Goal: Task Accomplishment & Management: Use online tool/utility

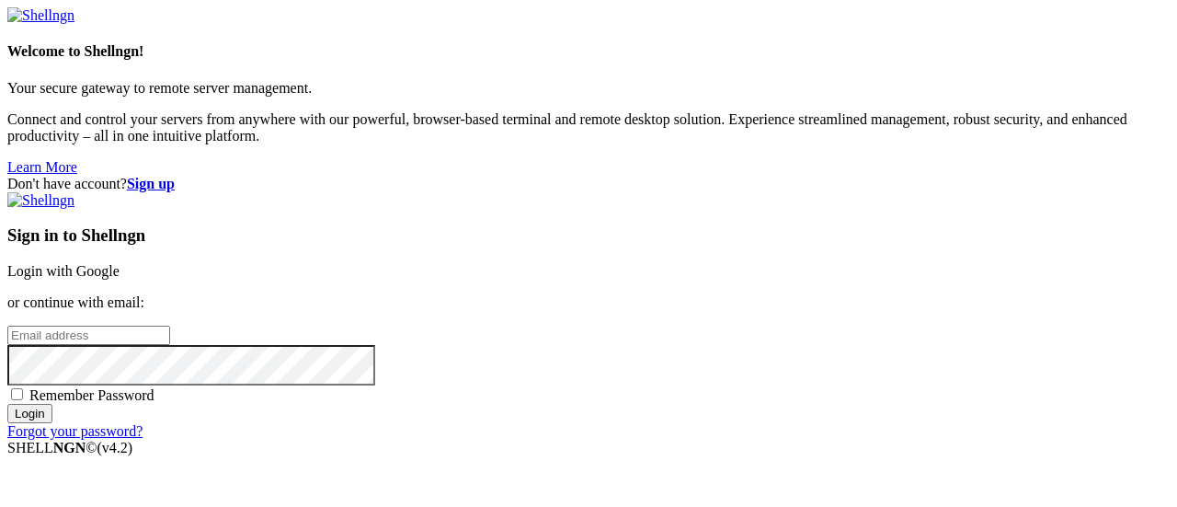
type input "[EMAIL_ADDRESS][DOMAIN_NAME]"
click at [52, 423] on input "Login" at bounding box center [29, 413] width 45 height 19
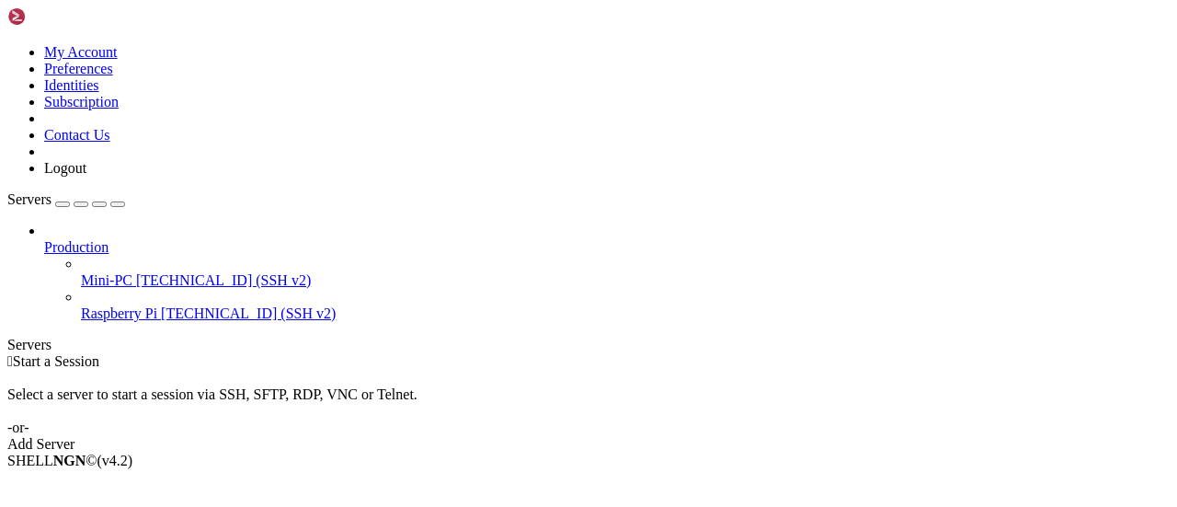
click at [125, 305] on span "Raspberry Pi" at bounding box center [119, 313] width 76 height 16
click at [93, 484] on span "Connect" at bounding box center [68, 492] width 49 height 16
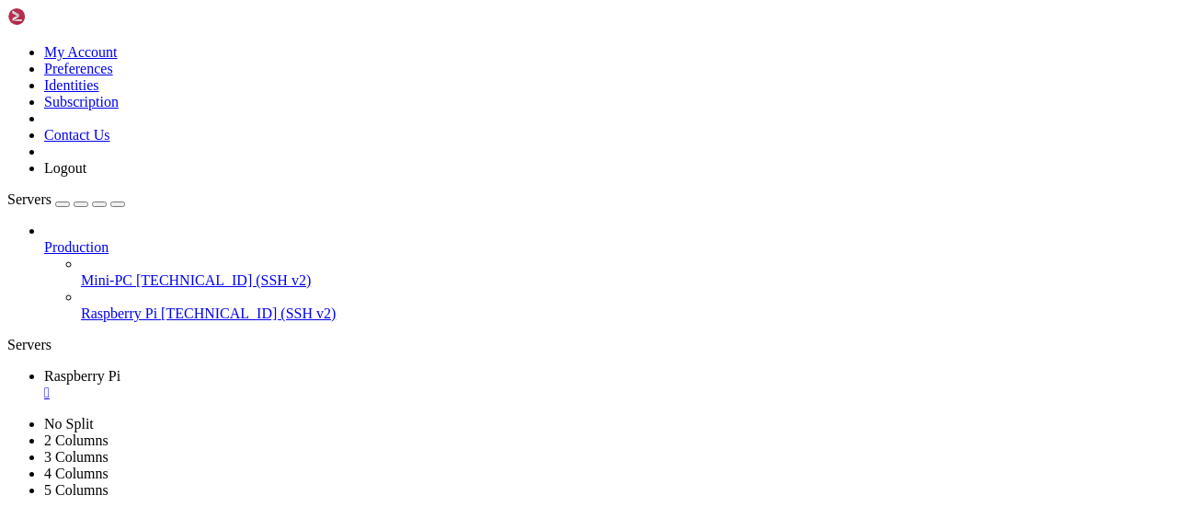
scroll to position [109, 0]
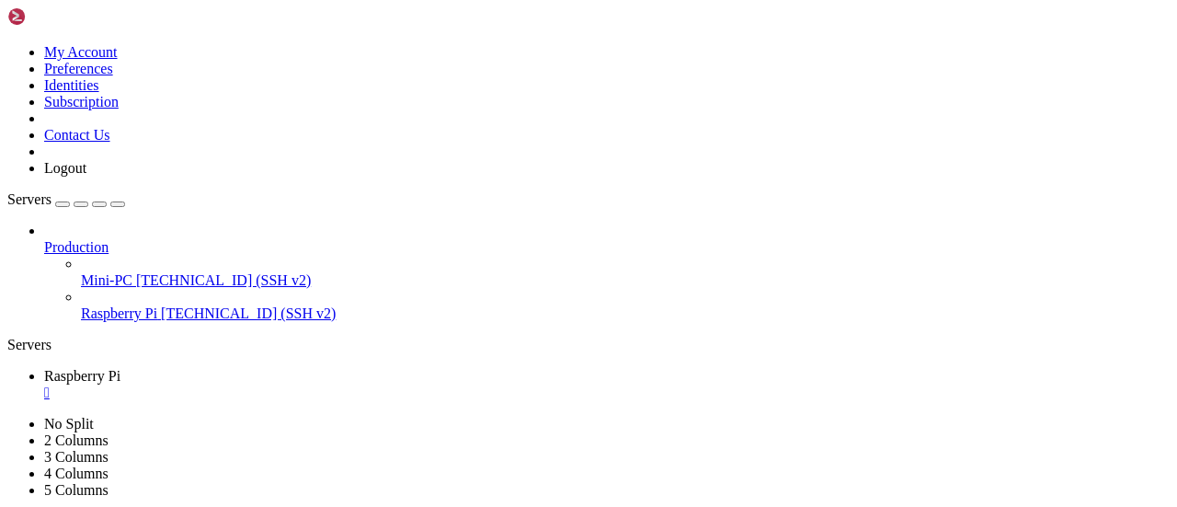
scroll to position [141, 0]
